Goal: Task Accomplishment & Management: Manage account settings

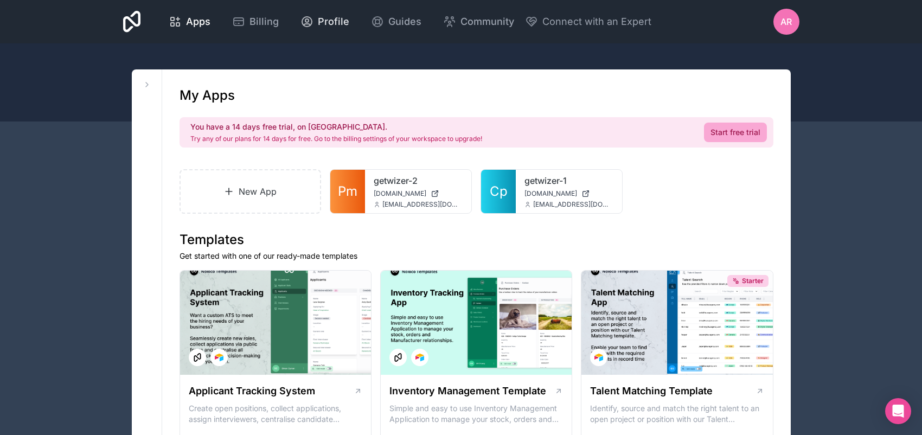
click at [349, 29] on span "Profile" at bounding box center [333, 21] width 31 height 15
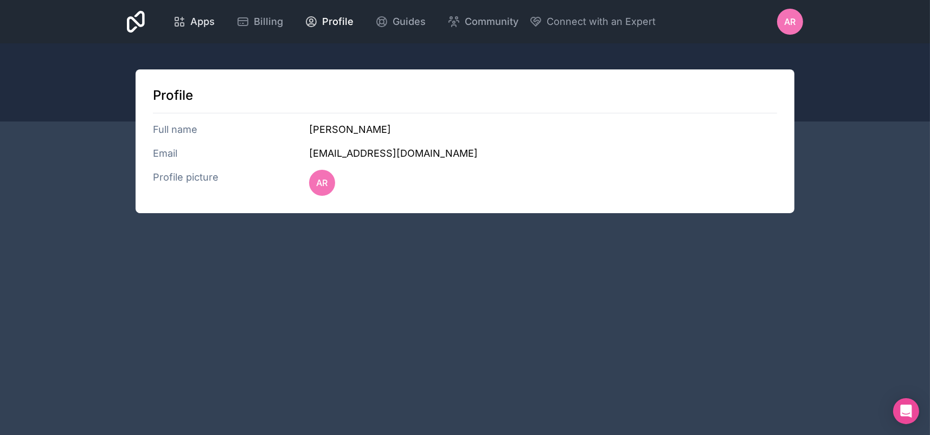
click at [215, 28] on span "Apps" at bounding box center [202, 21] width 24 height 15
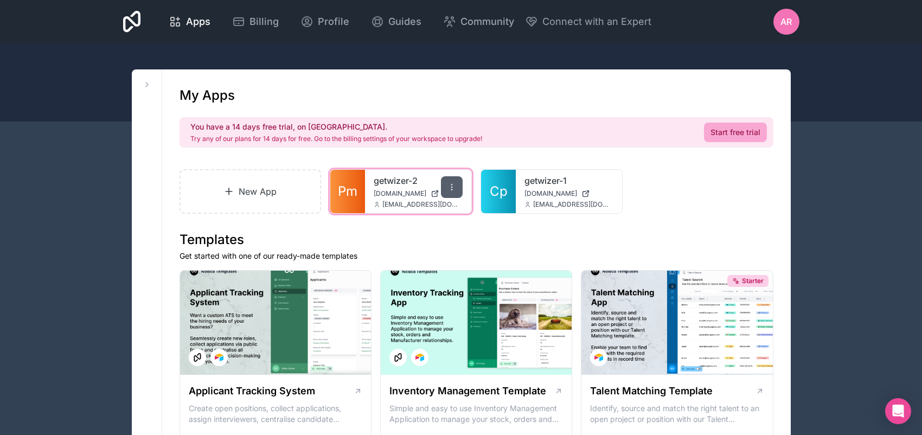
click at [447, 191] on icon at bounding box center [451, 187] width 9 height 9
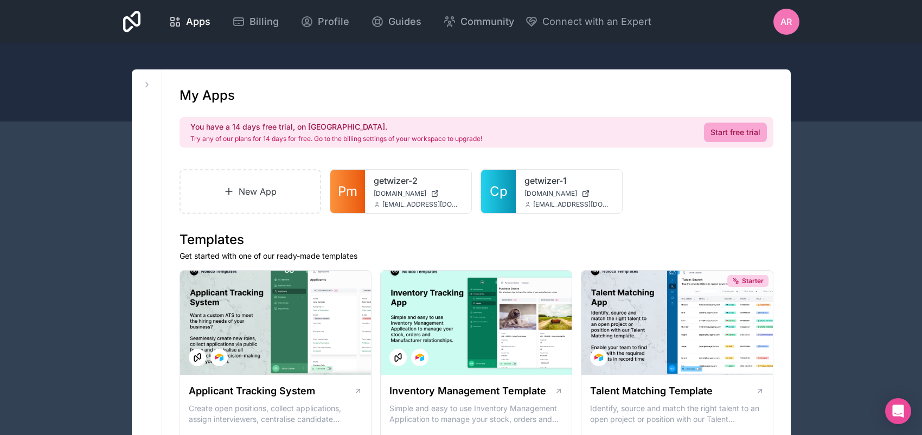
click at [786, 24] on span "AR" at bounding box center [785, 21] width 11 height 13
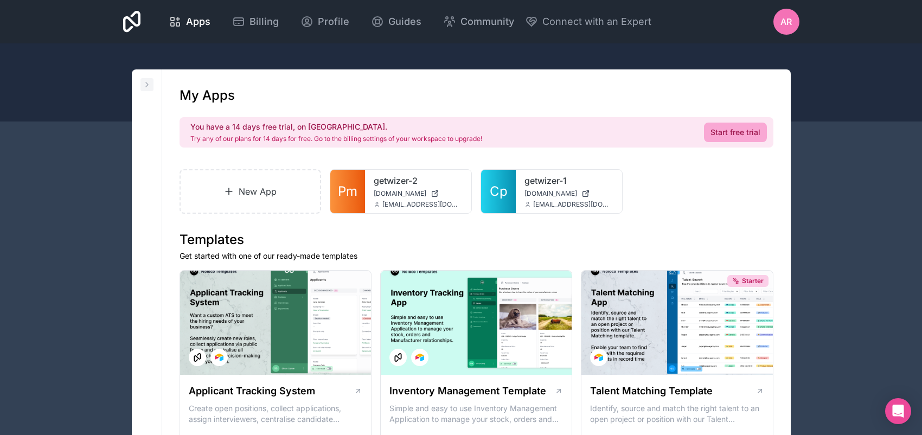
click at [151, 89] on icon at bounding box center [147, 84] width 9 height 9
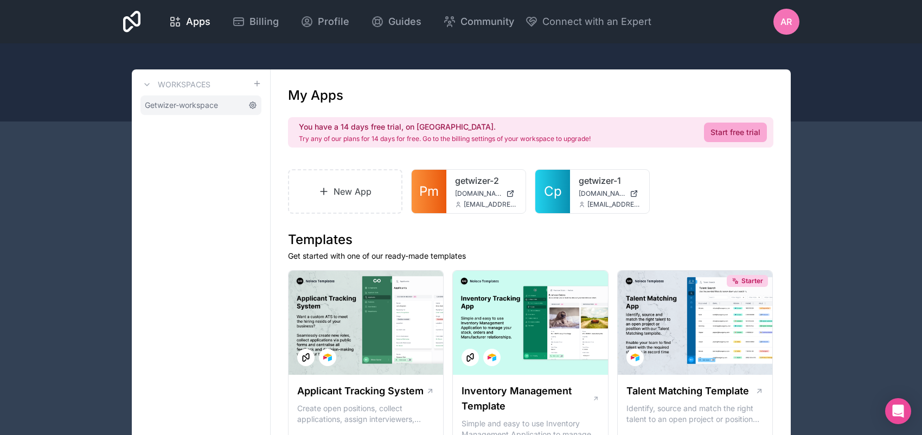
click at [257, 110] on icon at bounding box center [252, 105] width 9 height 9
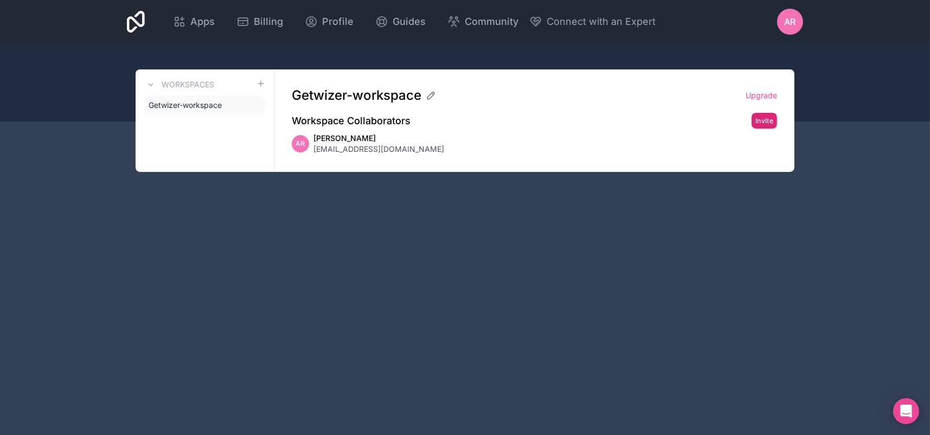
click at [752, 129] on button "Invite" at bounding box center [764, 121] width 25 height 16
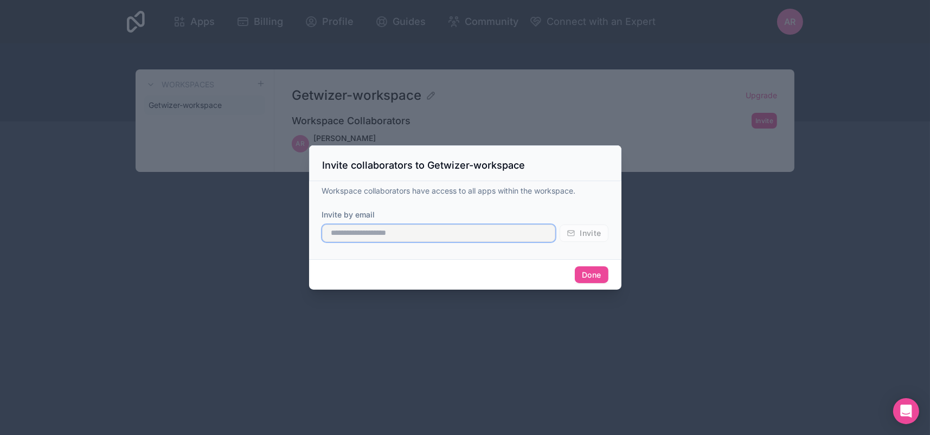
click at [429, 235] on input "text" at bounding box center [439, 233] width 234 height 17
click at [427, 232] on input "text" at bounding box center [439, 233] width 234 height 17
paste input "**********"
type input "**********"
click at [601, 238] on span "Invite" at bounding box center [590, 233] width 21 height 10
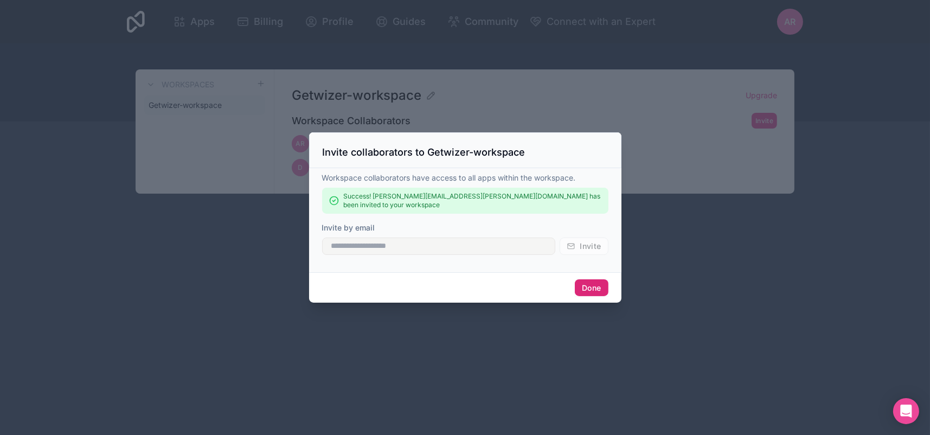
click at [608, 295] on button "Done" at bounding box center [591, 287] width 33 height 17
